Goal: Navigation & Orientation: Find specific page/section

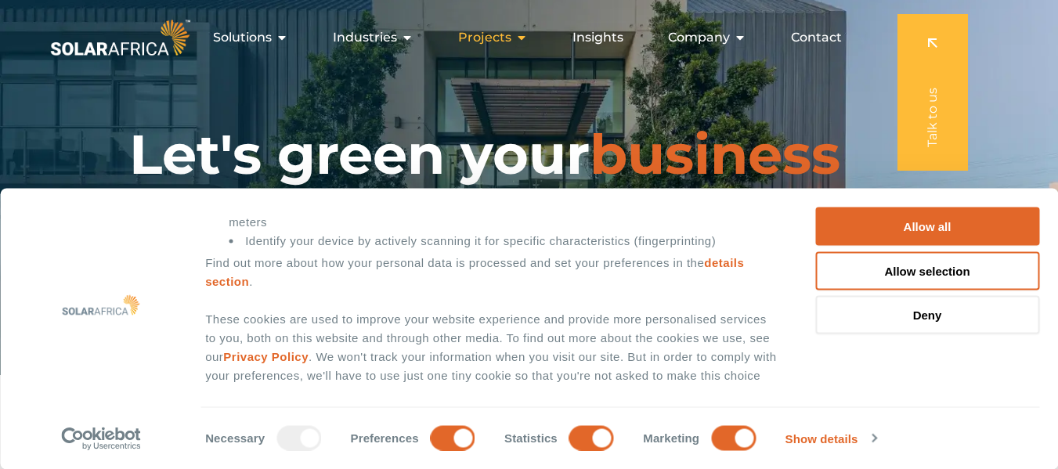
click at [523, 40] on icon "Menu" at bounding box center [521, 37] width 13 height 13
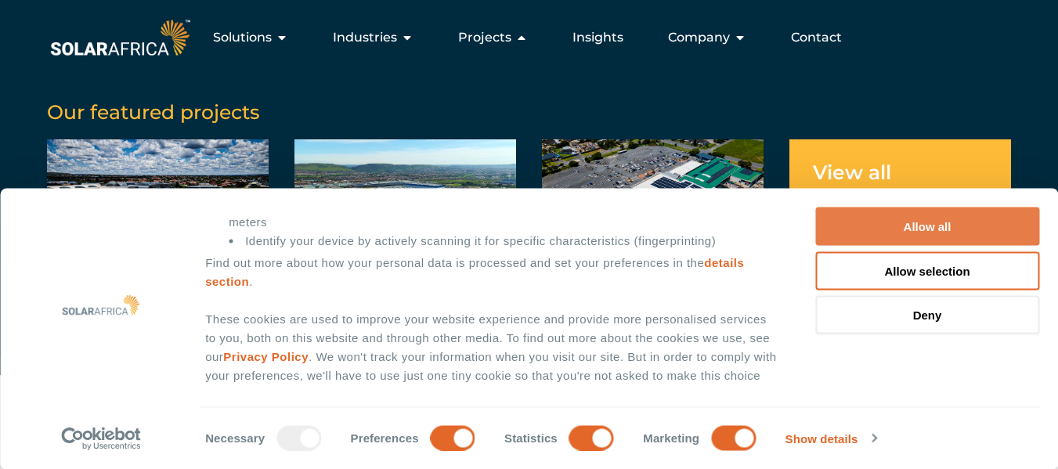
click at [901, 241] on button "Allow all" at bounding box center [927, 227] width 224 height 38
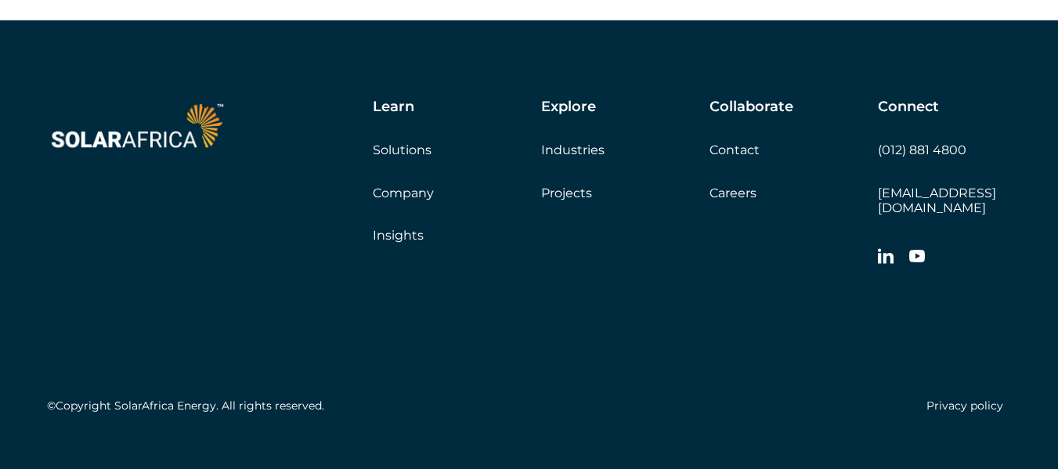
scroll to position [2627, 0]
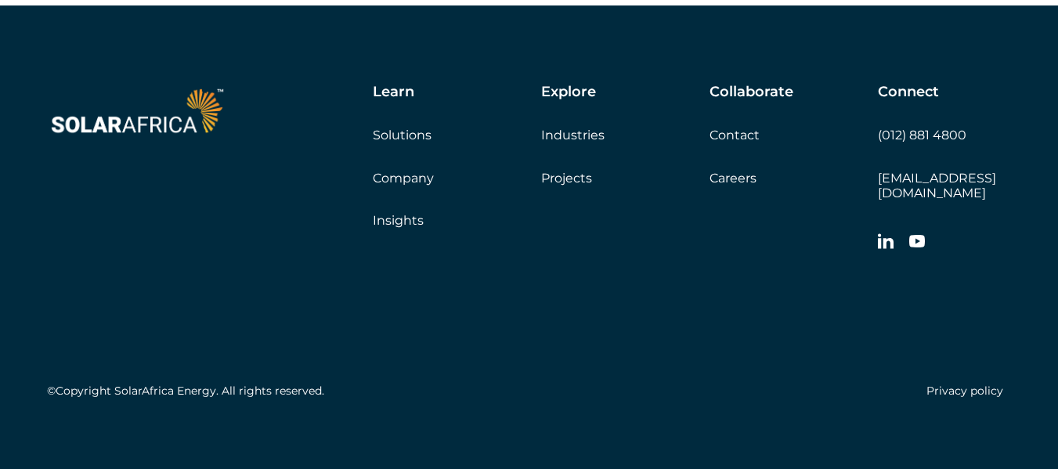
click at [400, 222] on link "Insights" at bounding box center [398, 220] width 51 height 15
